Goal: Transaction & Acquisition: Subscribe to service/newsletter

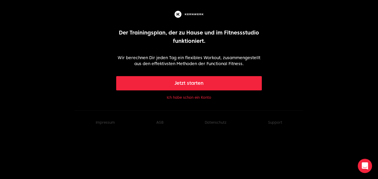
click at [212, 84] on button "Jetzt starten" at bounding box center [189, 83] width 146 height 14
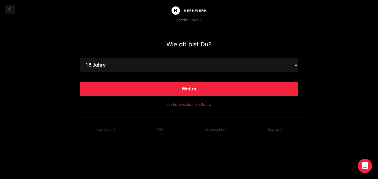
click at [194, 104] on button "Ich habe schon ein Konto" at bounding box center [189, 104] width 45 height 5
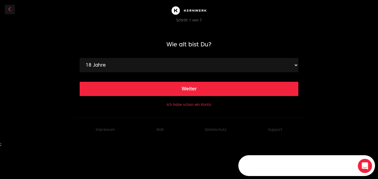
click at [188, 104] on button "Ich habe schon ein Konto" at bounding box center [189, 104] width 45 height 5
